Goal: Transaction & Acquisition: Book appointment/travel/reservation

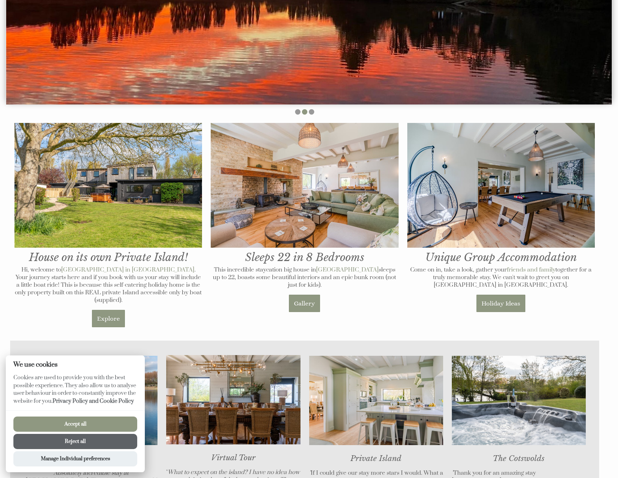
scroll to position [368, 0]
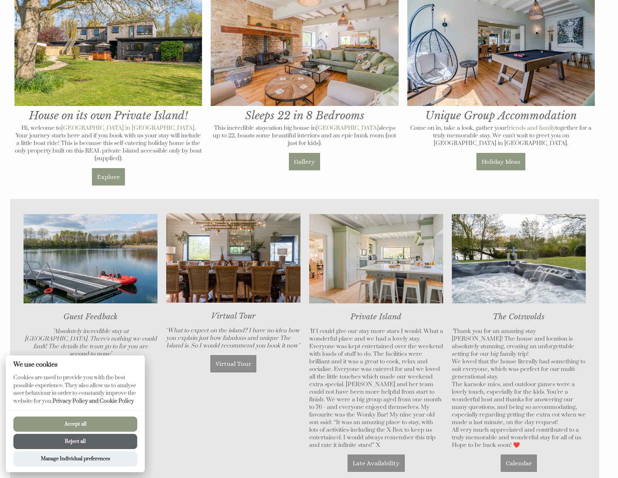
click at [63, 423] on button "Accept all" at bounding box center [75, 424] width 124 height 15
checkbox input "true"
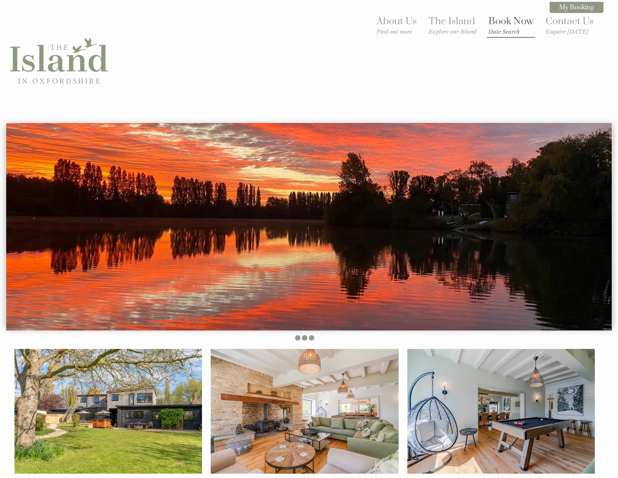
click at [519, 21] on link "Book Now Date Search" at bounding box center [510, 25] width 45 height 20
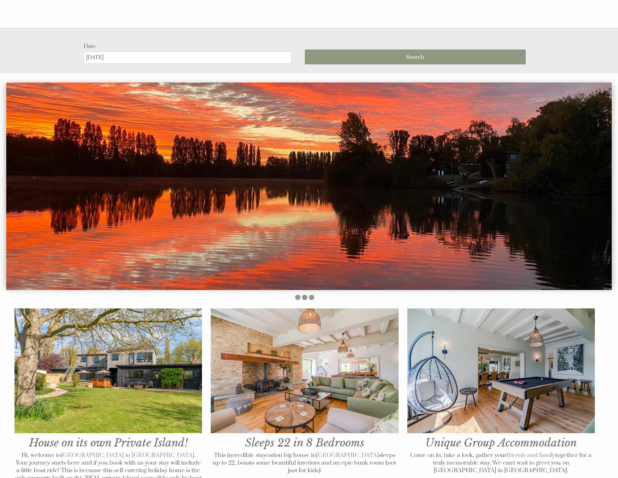
scroll to position [123, 0]
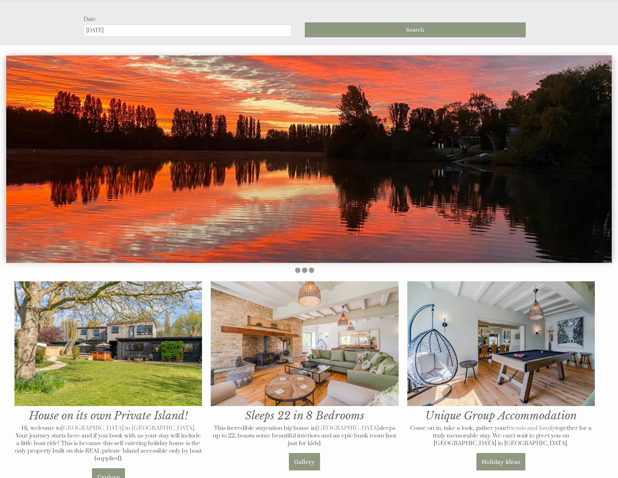
click at [202, 29] on input "[DATE]" at bounding box center [188, 31] width 208 height 12
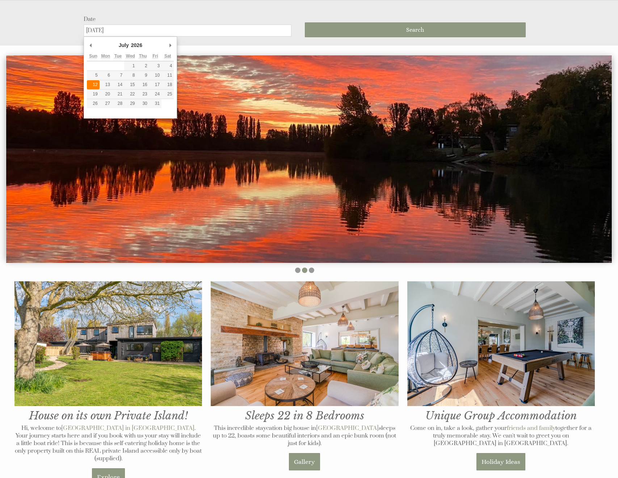
type input "[DATE]"
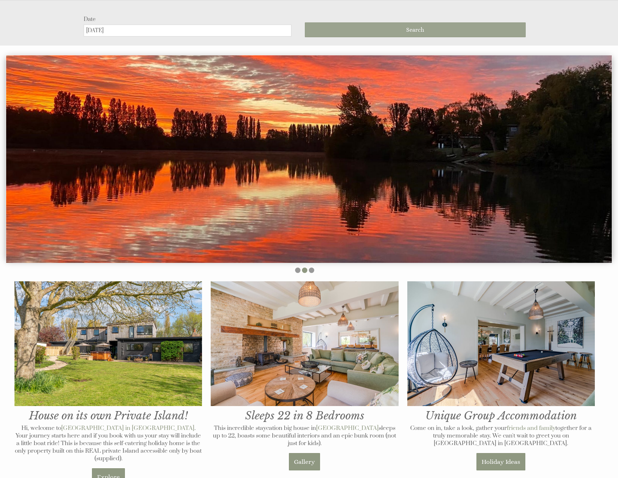
click at [347, 27] on button "Search" at bounding box center [415, 29] width 221 height 15
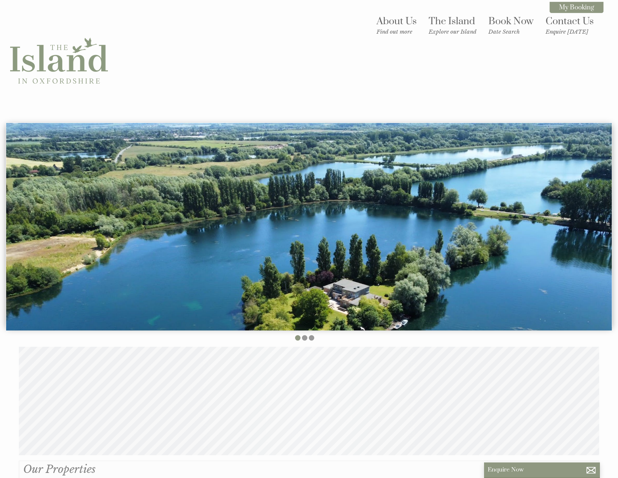
scroll to position [240, 0]
